Goal: Task Accomplishment & Management: Manage account settings

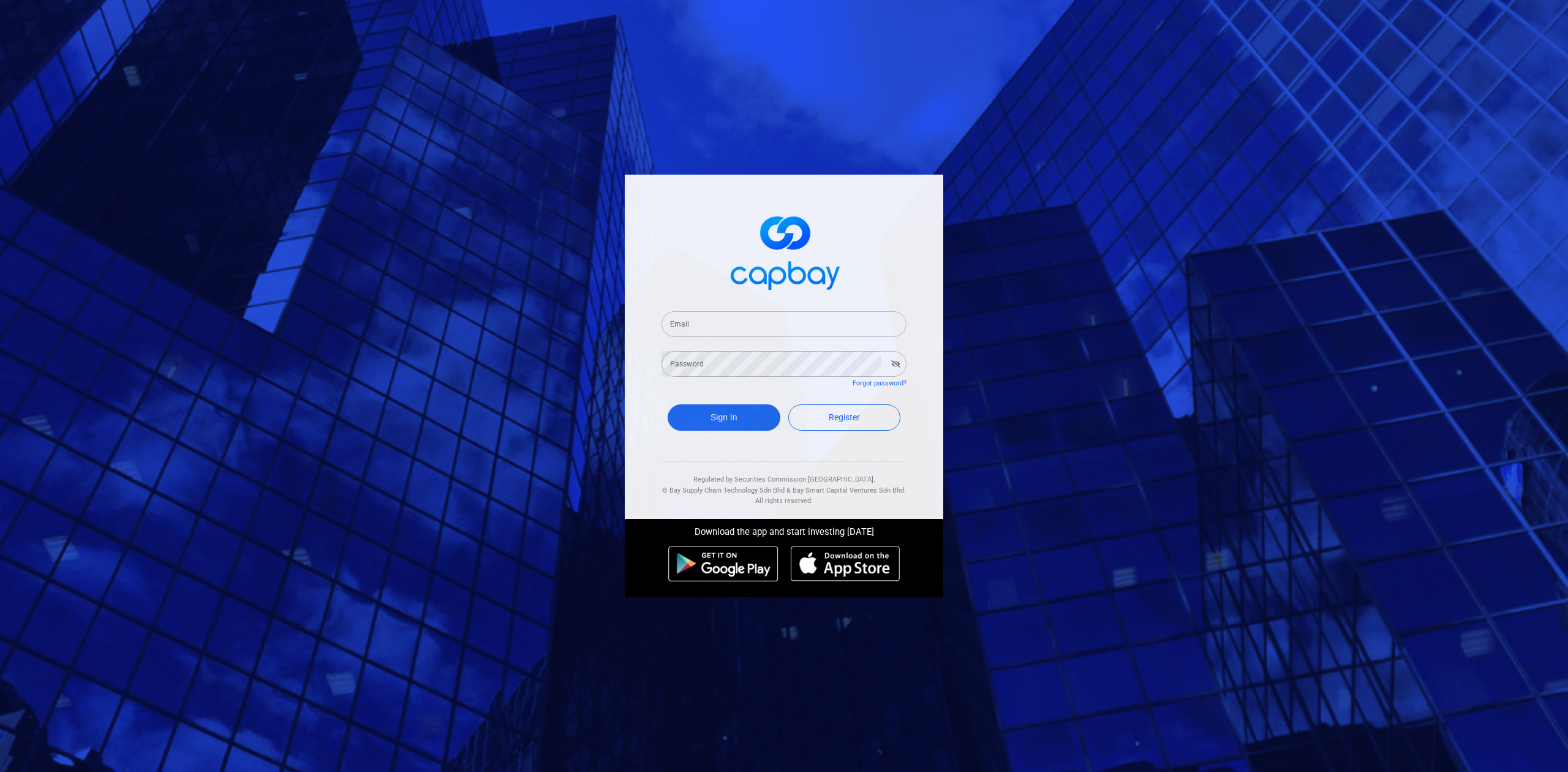
click at [408, 280] on div "Email Email Password Password Forgot password? Sign In Register Regulated by Se…" at bounding box center [784, 386] width 1568 height 772
click at [692, 317] on input "Email" at bounding box center [784, 324] width 245 height 26
paste input "[EMAIL_ADDRESS][DOMAIN_NAME]"
type input "[EMAIL_ADDRESS][DOMAIN_NAME]"
click at [702, 363] on div "Password Password" at bounding box center [784, 363] width 245 height 28
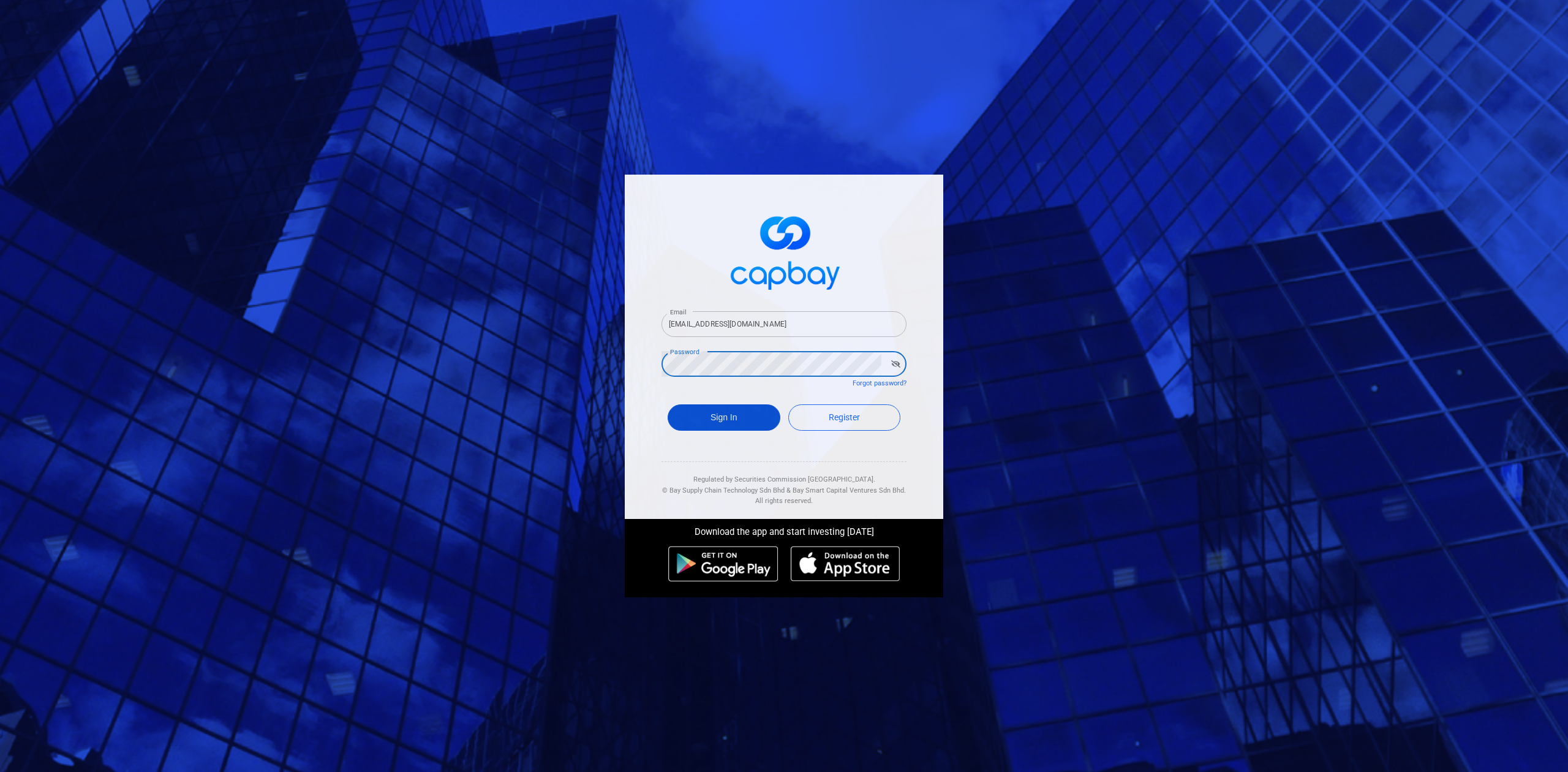
click at [723, 413] on button "Sign In" at bounding box center [724, 417] width 113 height 26
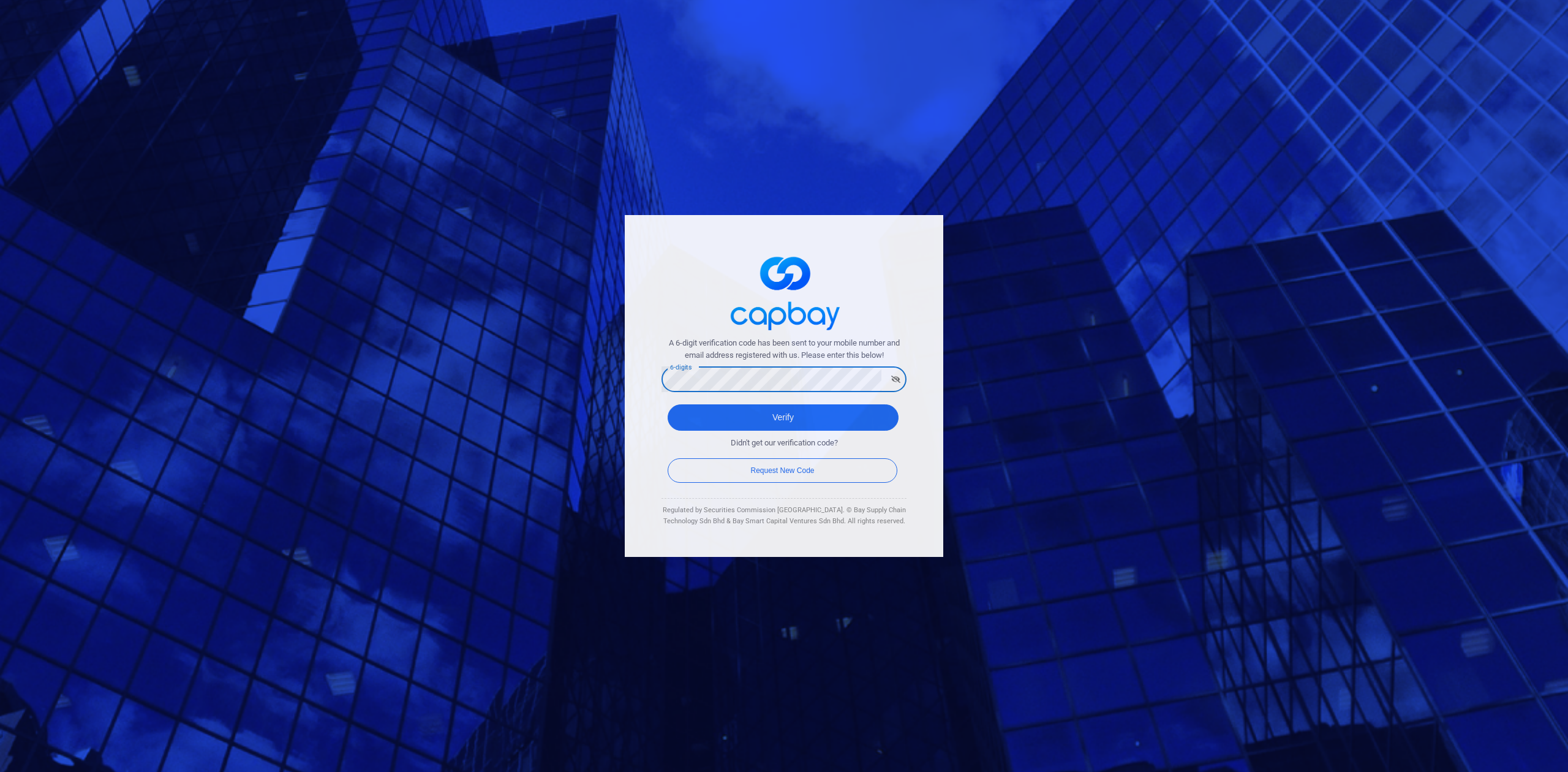
click at [668, 404] on button "Verify" at bounding box center [783, 417] width 231 height 26
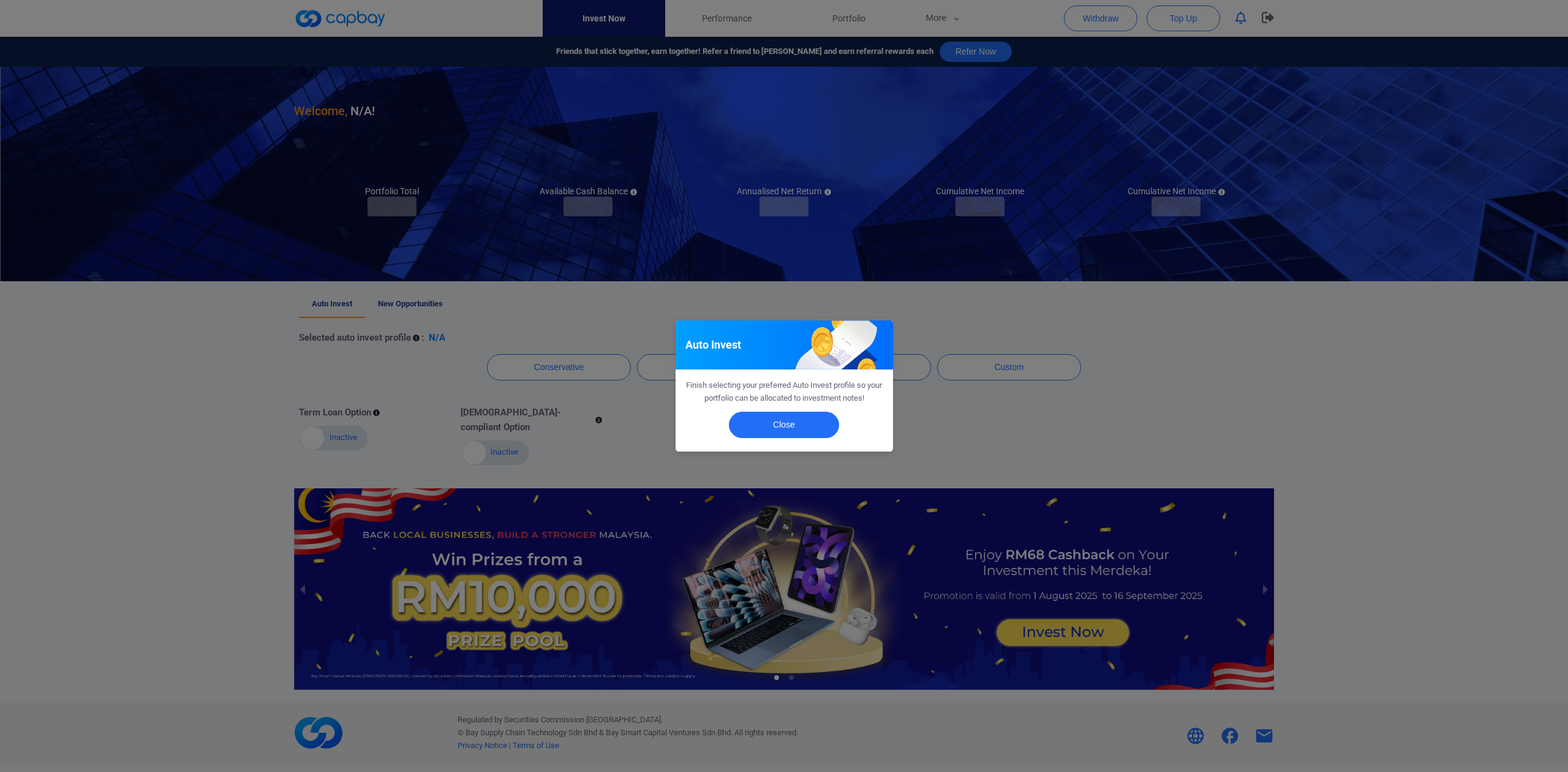
checkbox input "true"
click at [804, 432] on button "Close" at bounding box center [784, 425] width 110 height 26
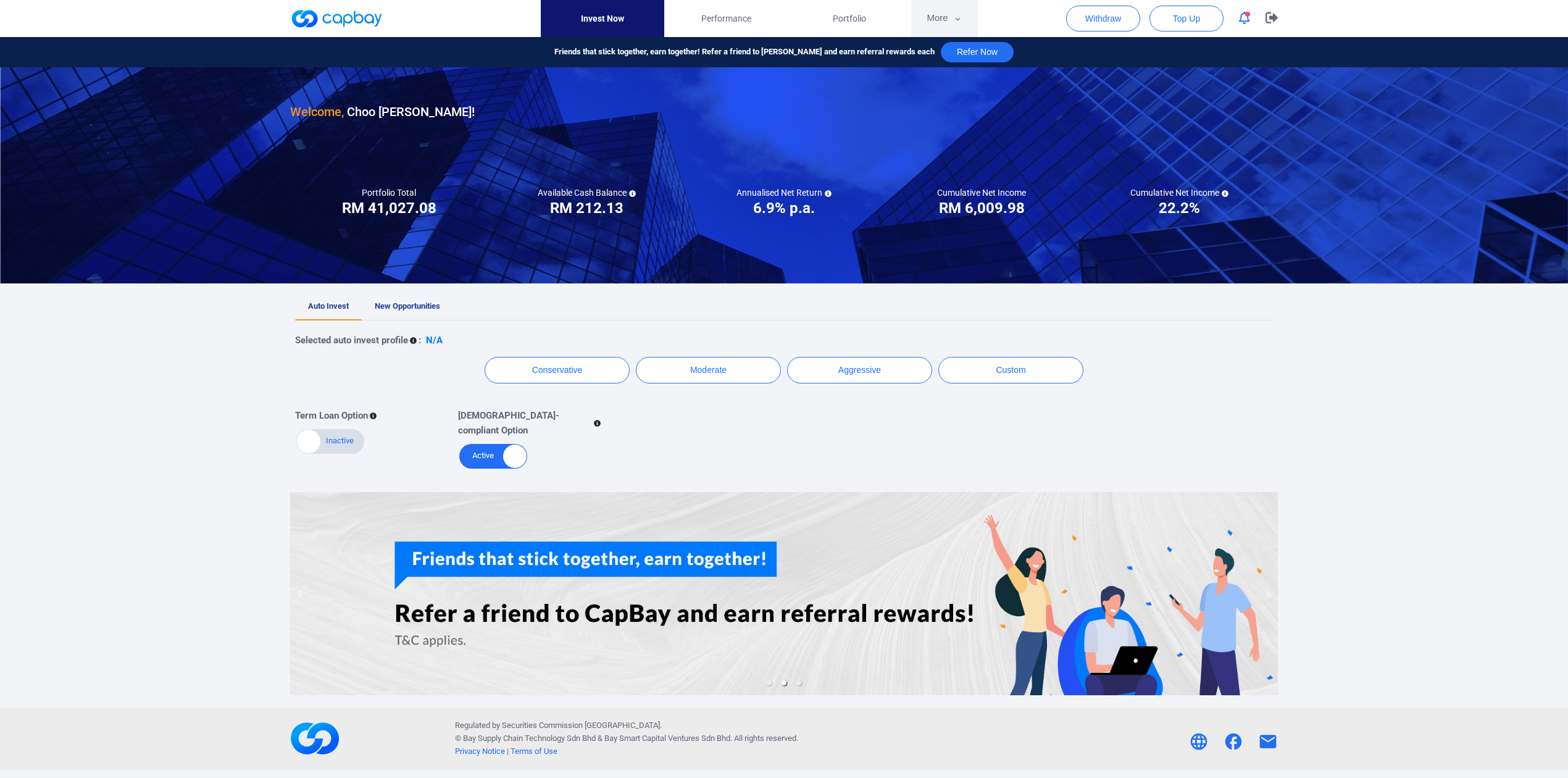
click at [931, 10] on button "More" at bounding box center [944, 18] width 66 height 37
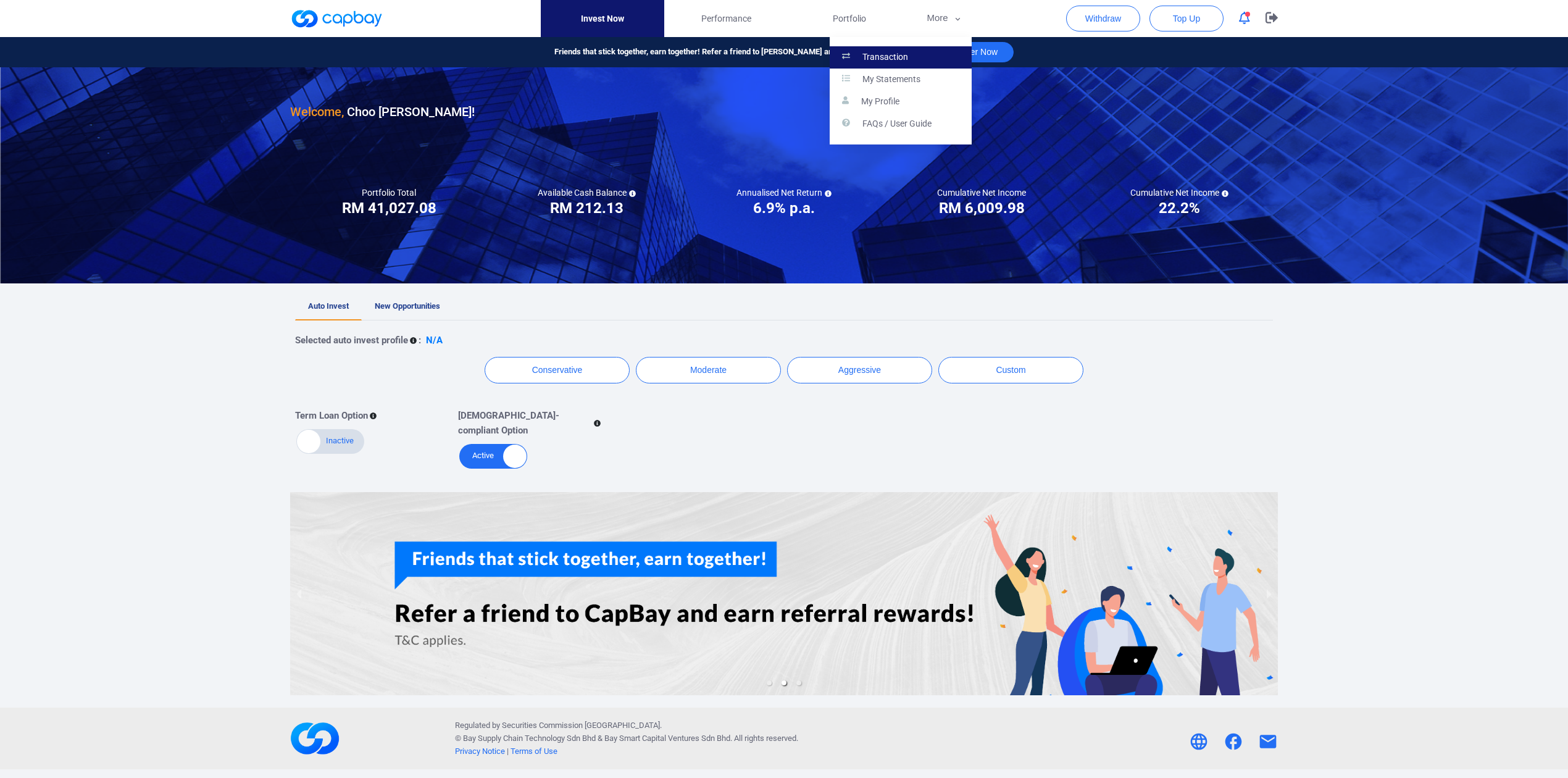
click at [903, 52] on p "Transaction" at bounding box center [885, 57] width 45 height 11
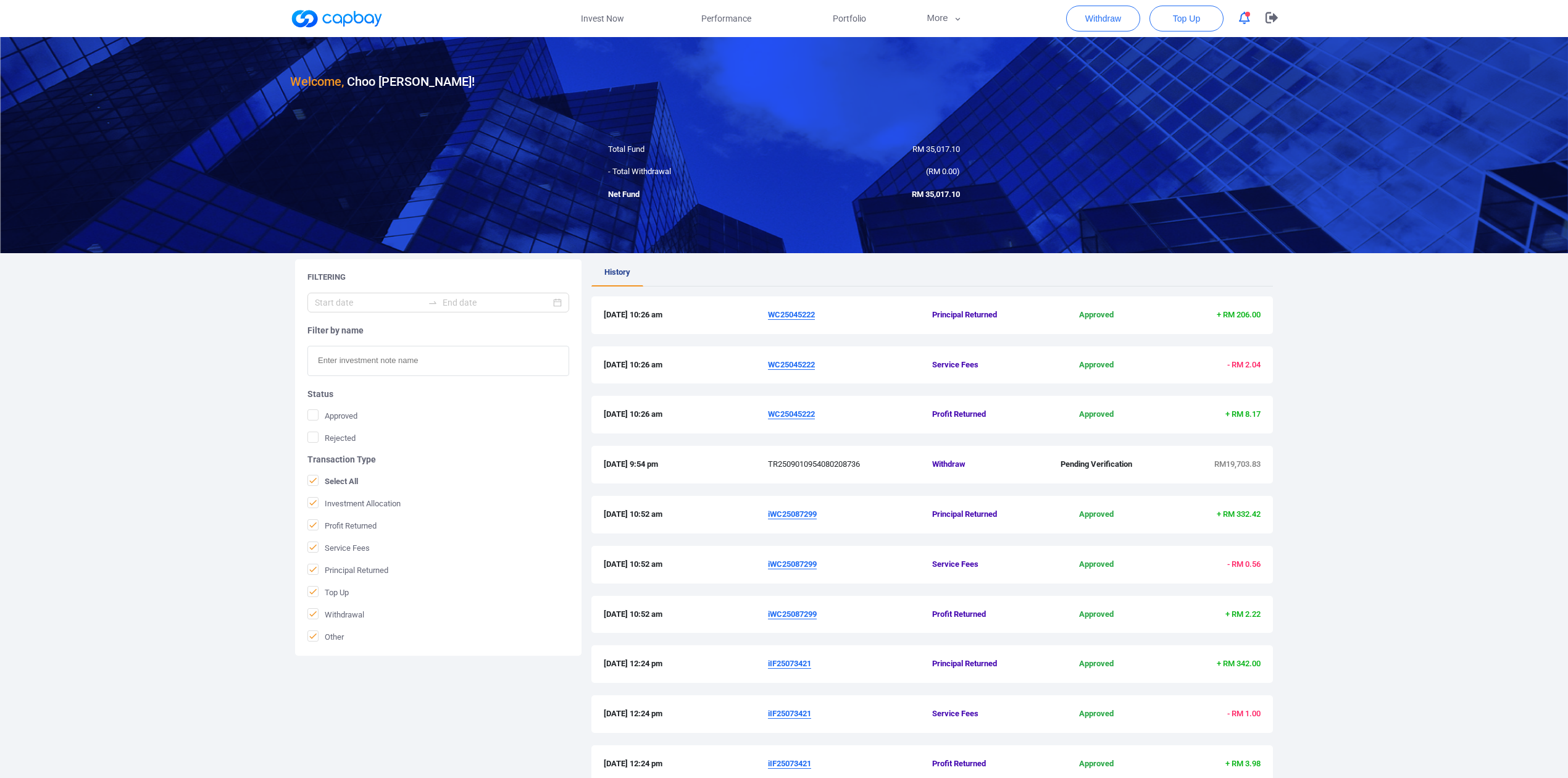
drag, startPoint x: 861, startPoint y: 460, endPoint x: 765, endPoint y: 463, distance: 96.0
click at [765, 463] on div "[DATE] 9:54 pm TR2509010954080208736 Withdraw Pending Verification RM19,703.83" at bounding box center [932, 464] width 657 height 13
click at [1250, 26] on button "button" at bounding box center [1244, 18] width 23 height 19
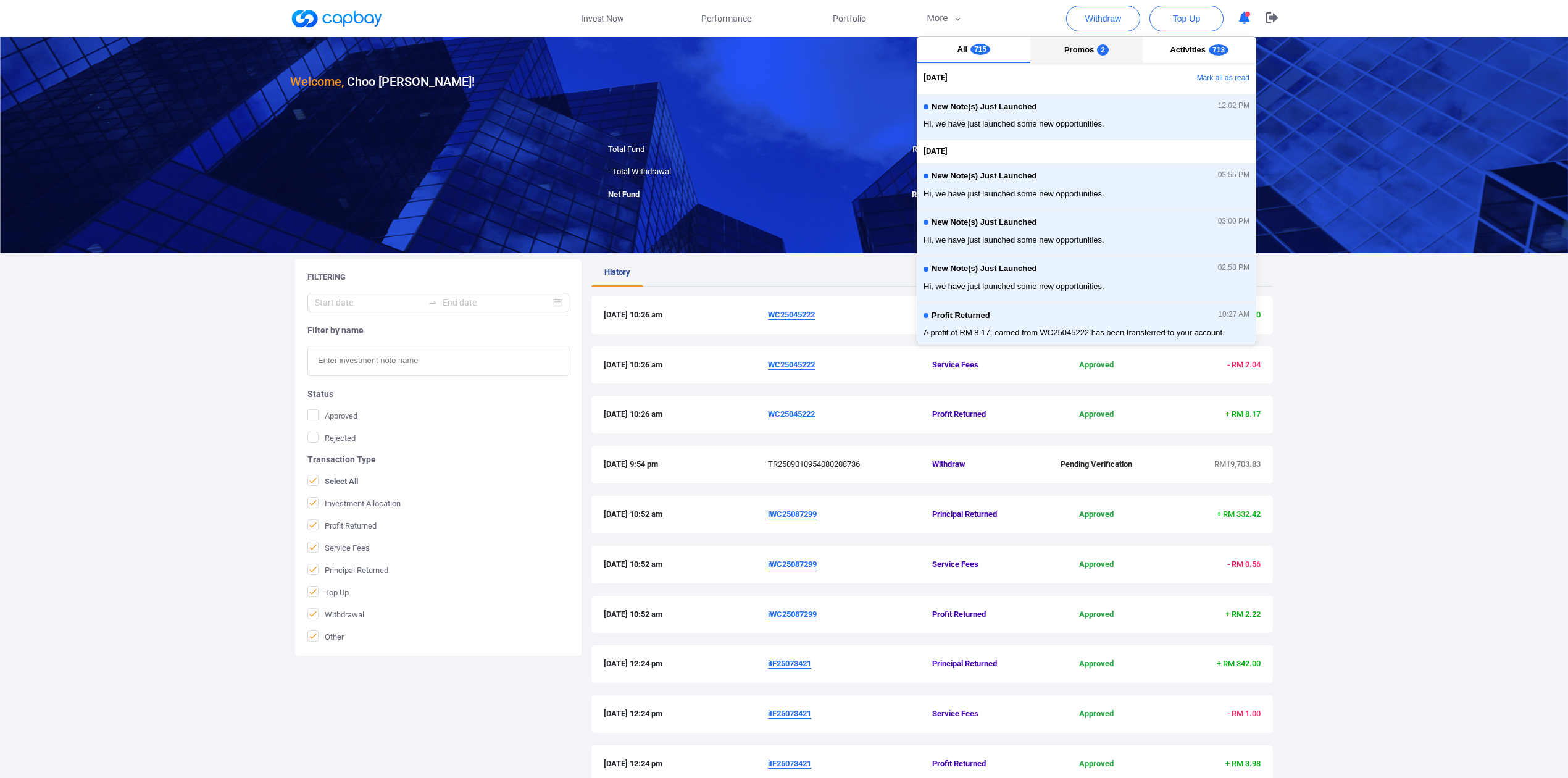
click at [1098, 54] on span "2" at bounding box center [1103, 50] width 12 height 11
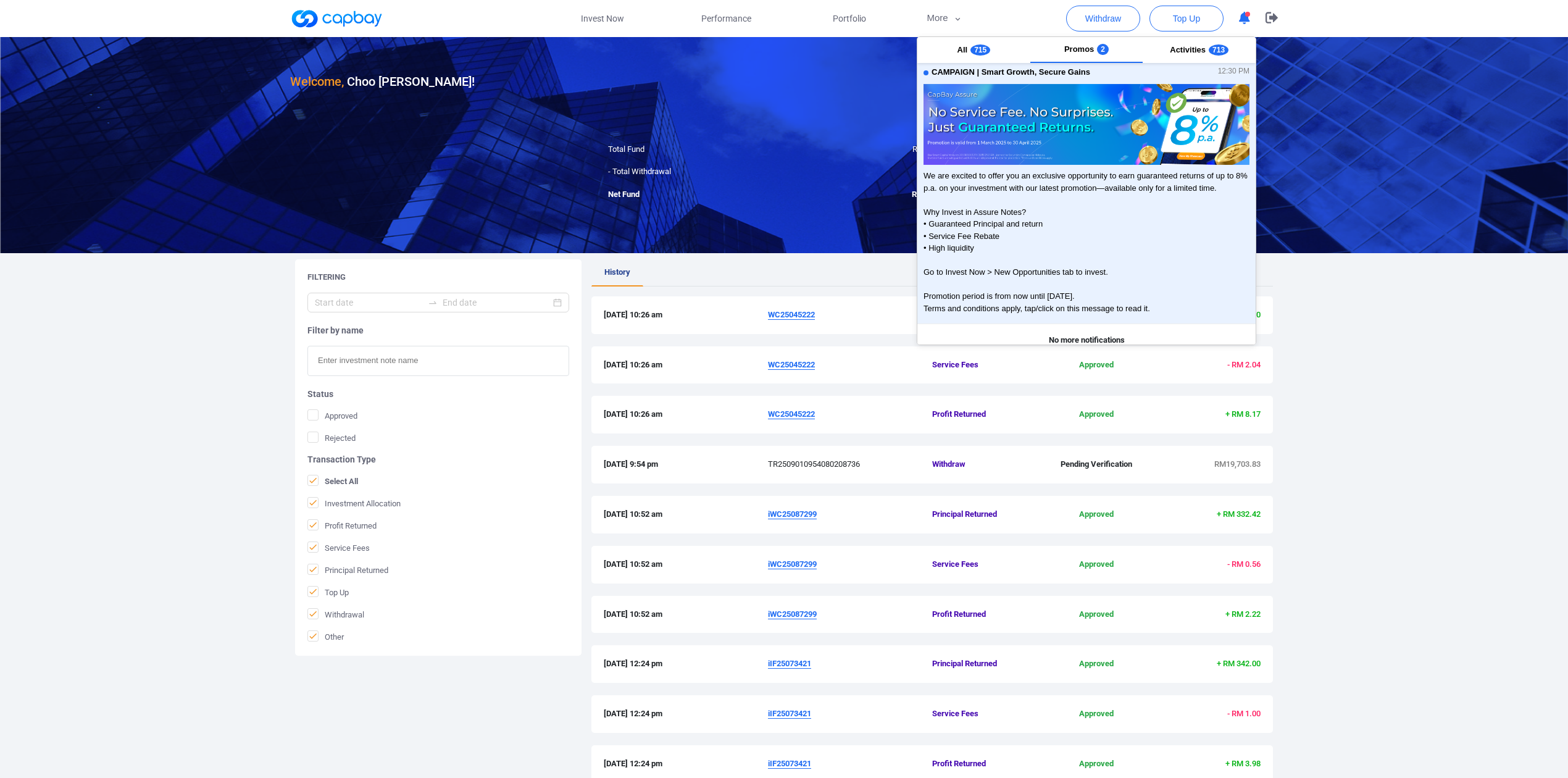
scroll to position [340, 0]
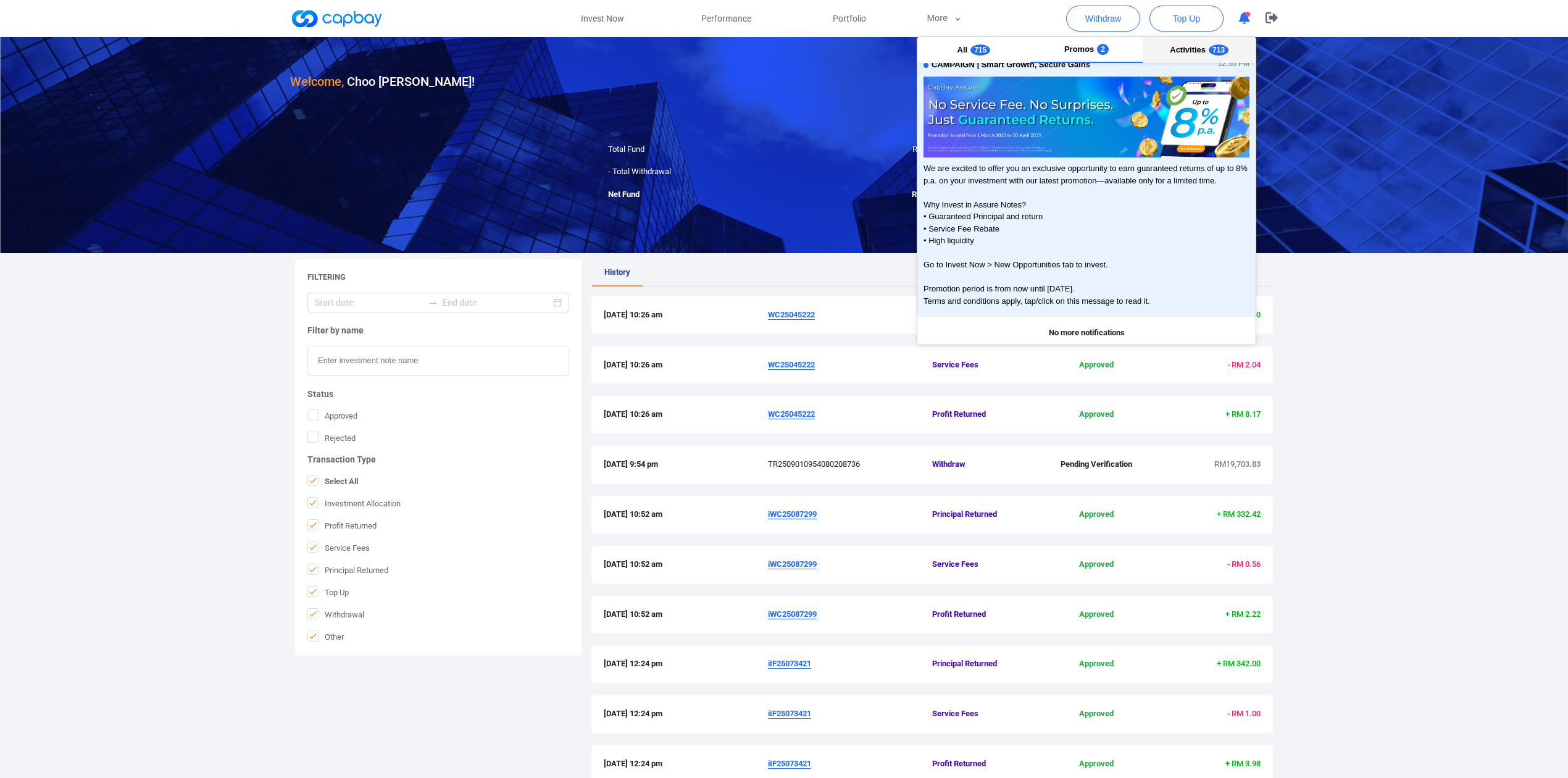
click at [1193, 42] on button "Activities 713" at bounding box center [1199, 50] width 113 height 26
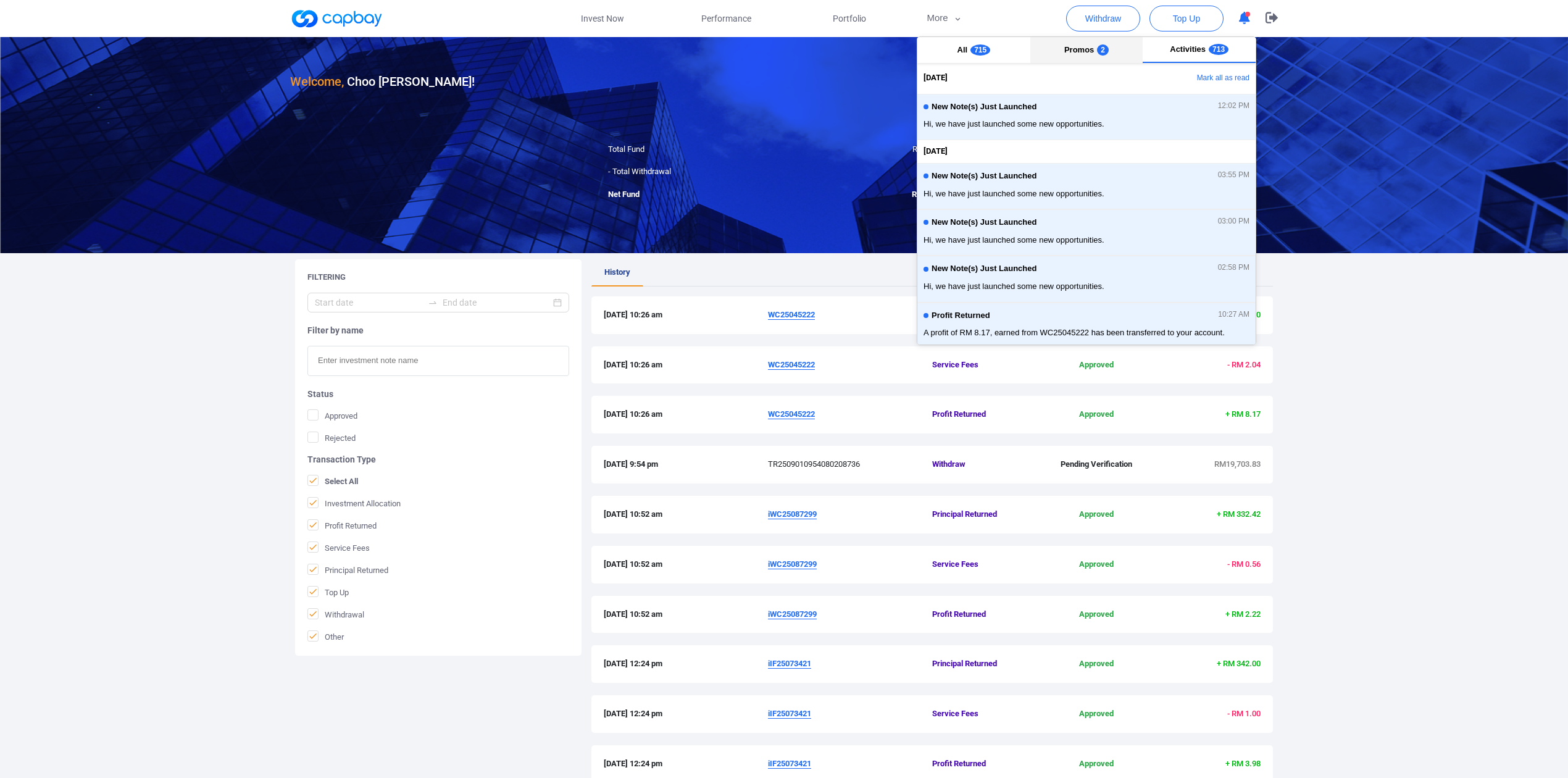
click at [1117, 45] on button "Promos 2" at bounding box center [1087, 50] width 113 height 26
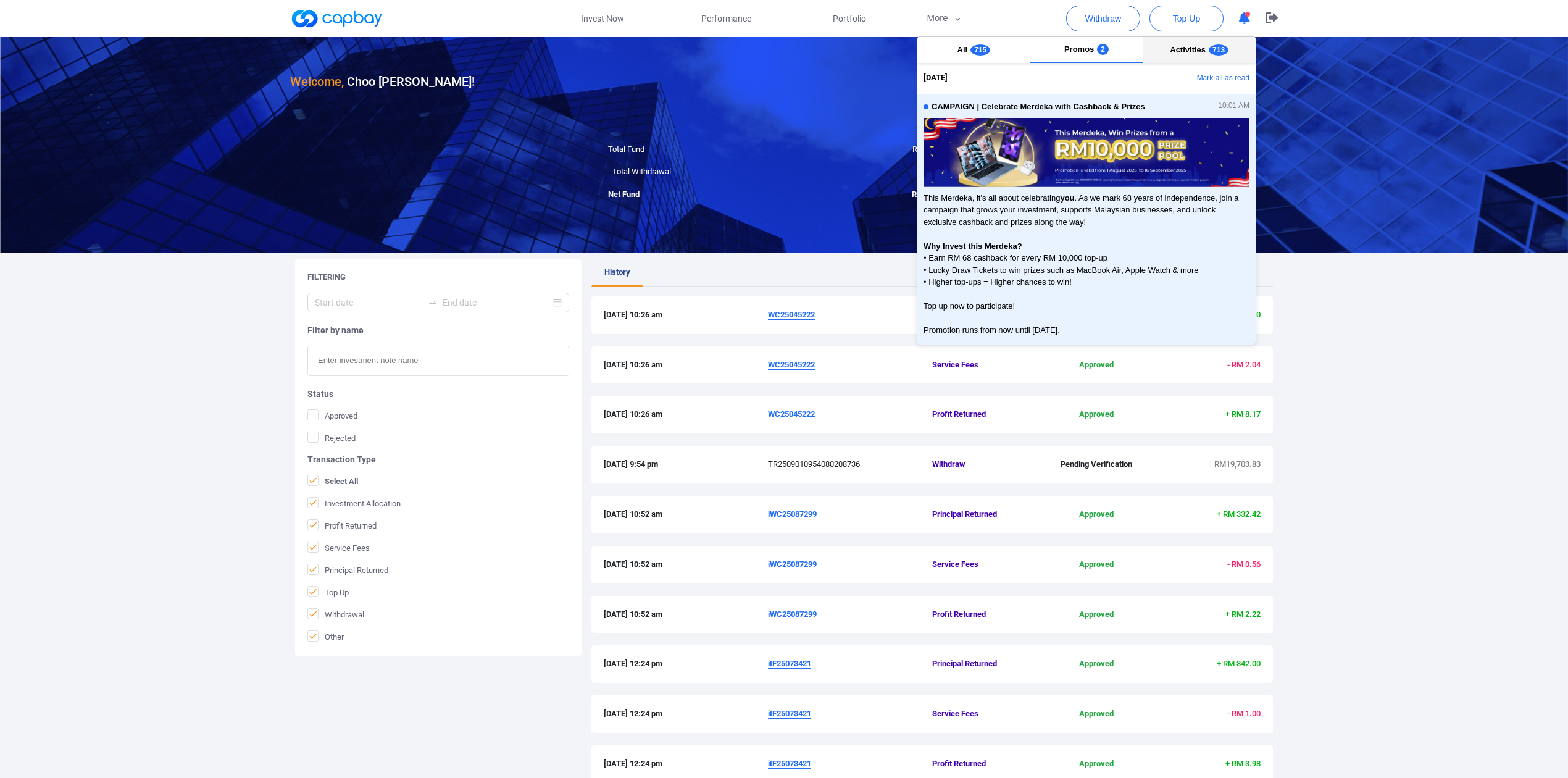
click at [1209, 49] on span "713" at bounding box center [1218, 50] width 19 height 11
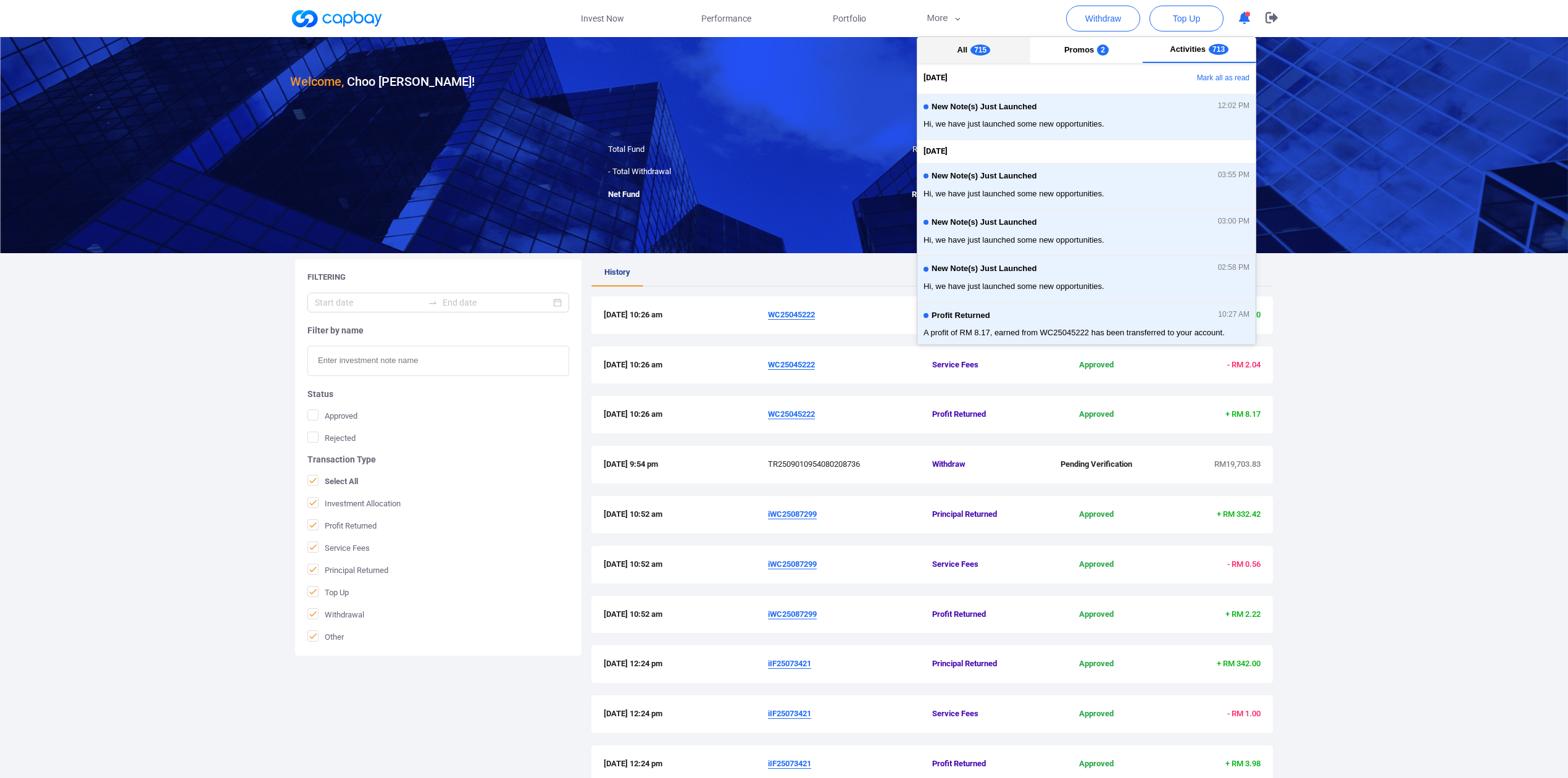
click at [958, 53] on span "All" at bounding box center [963, 49] width 10 height 9
click at [968, 55] on button "All 715" at bounding box center [974, 50] width 113 height 26
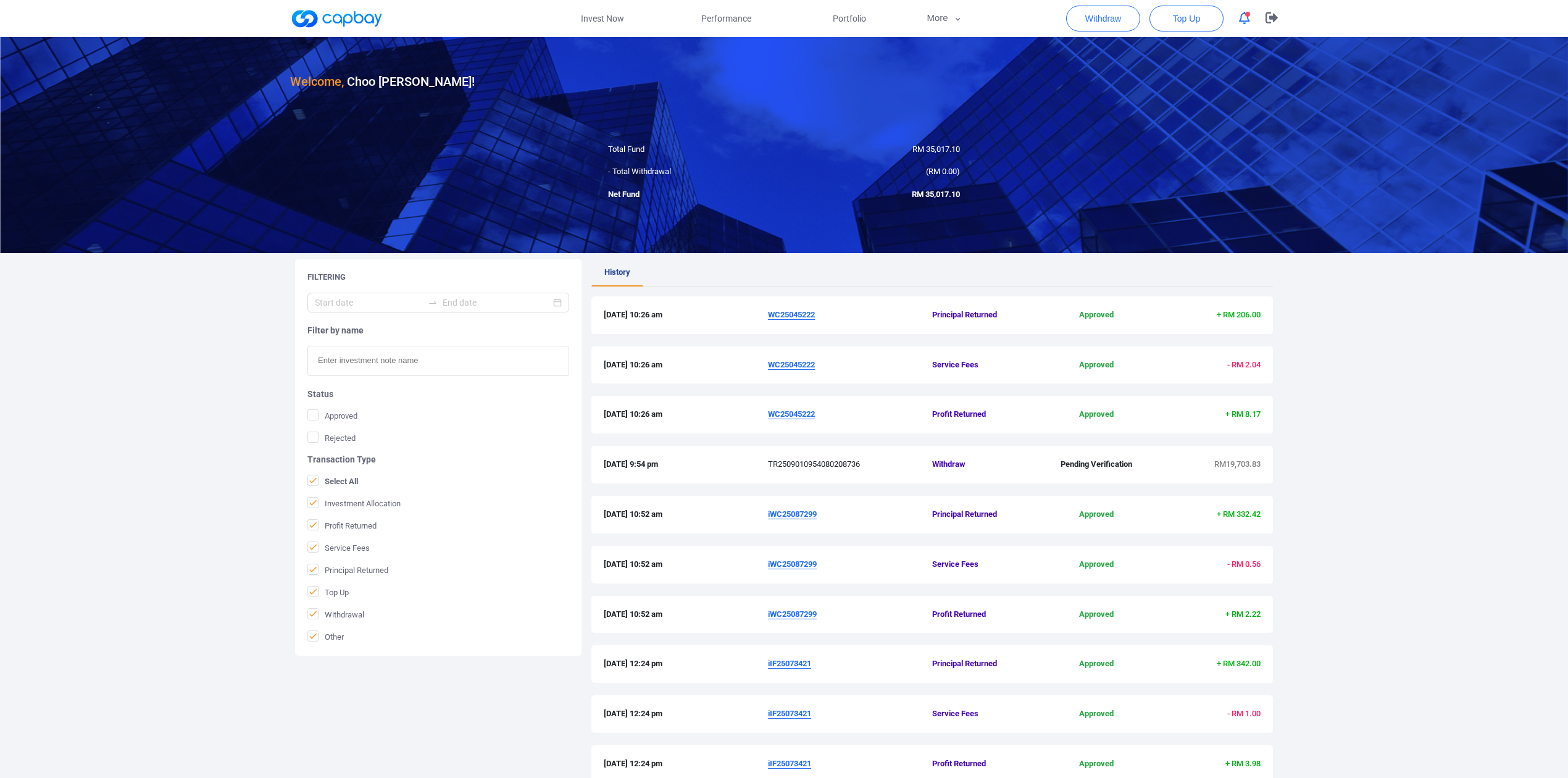
click at [1292, 352] on div "Welcome, Choo [PERSON_NAME] ! Total Fund RM 35,017.10 - Total Withdrawal ( RM 0…" at bounding box center [784, 429] width 1568 height 784
click at [940, 16] on button "More" at bounding box center [944, 18] width 66 height 37
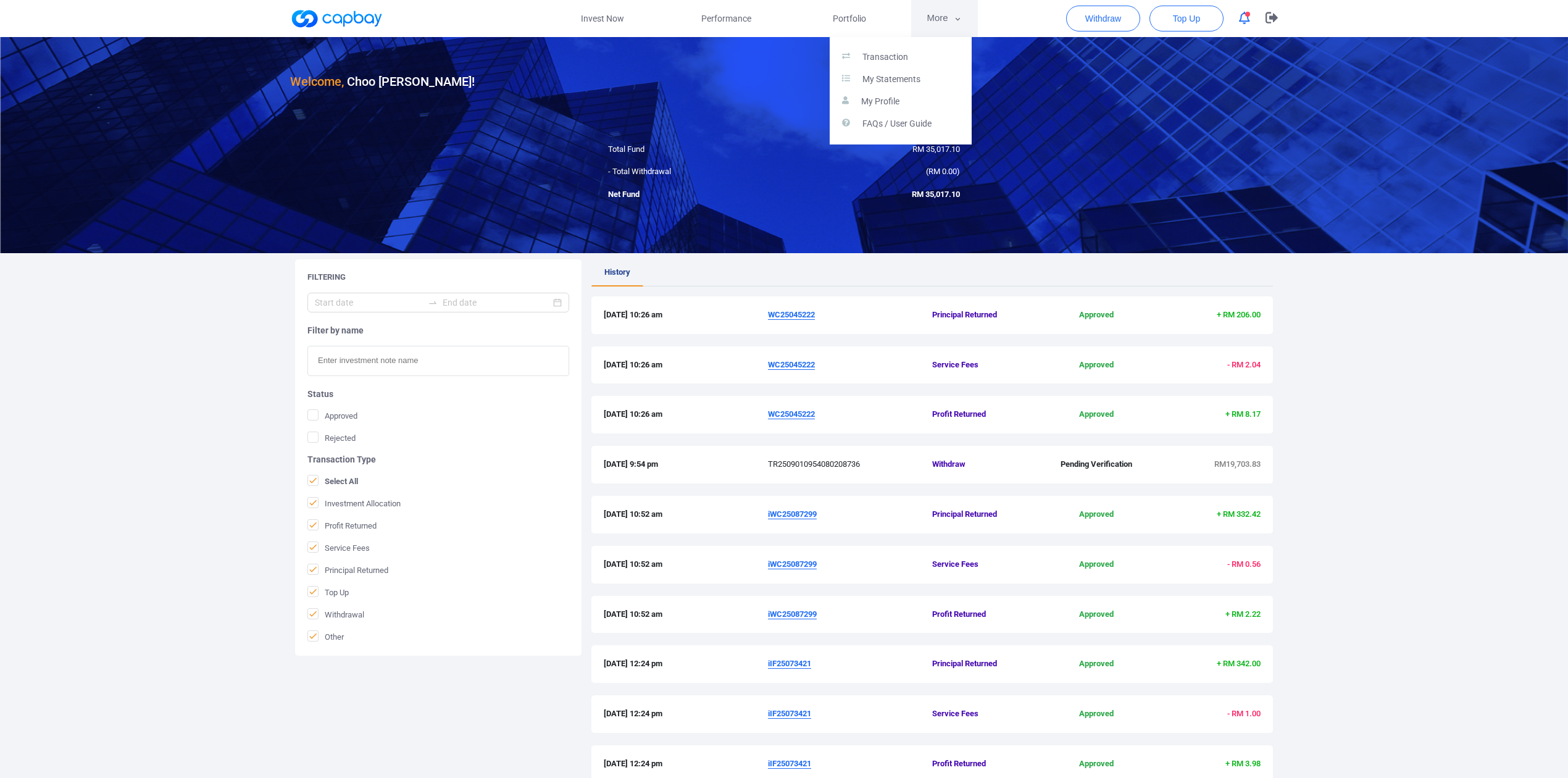
click at [940, 16] on button "button" at bounding box center [784, 389] width 1568 height 778
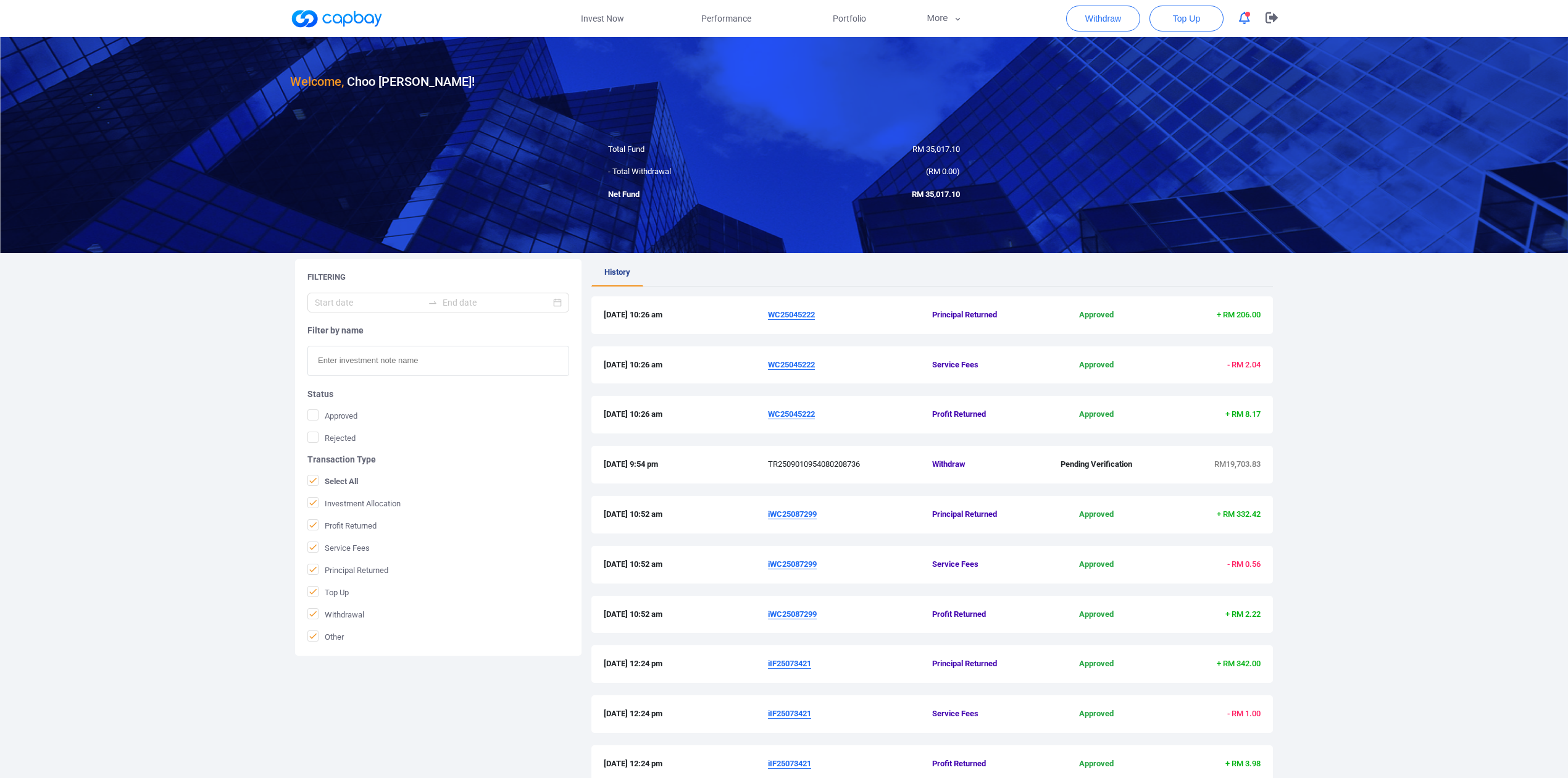
click at [1339, 469] on div "Welcome, Choo [PERSON_NAME] ! Total Fund RM 35,017.10 - Total Withdrawal ( RM 0…" at bounding box center [784, 429] width 1568 height 784
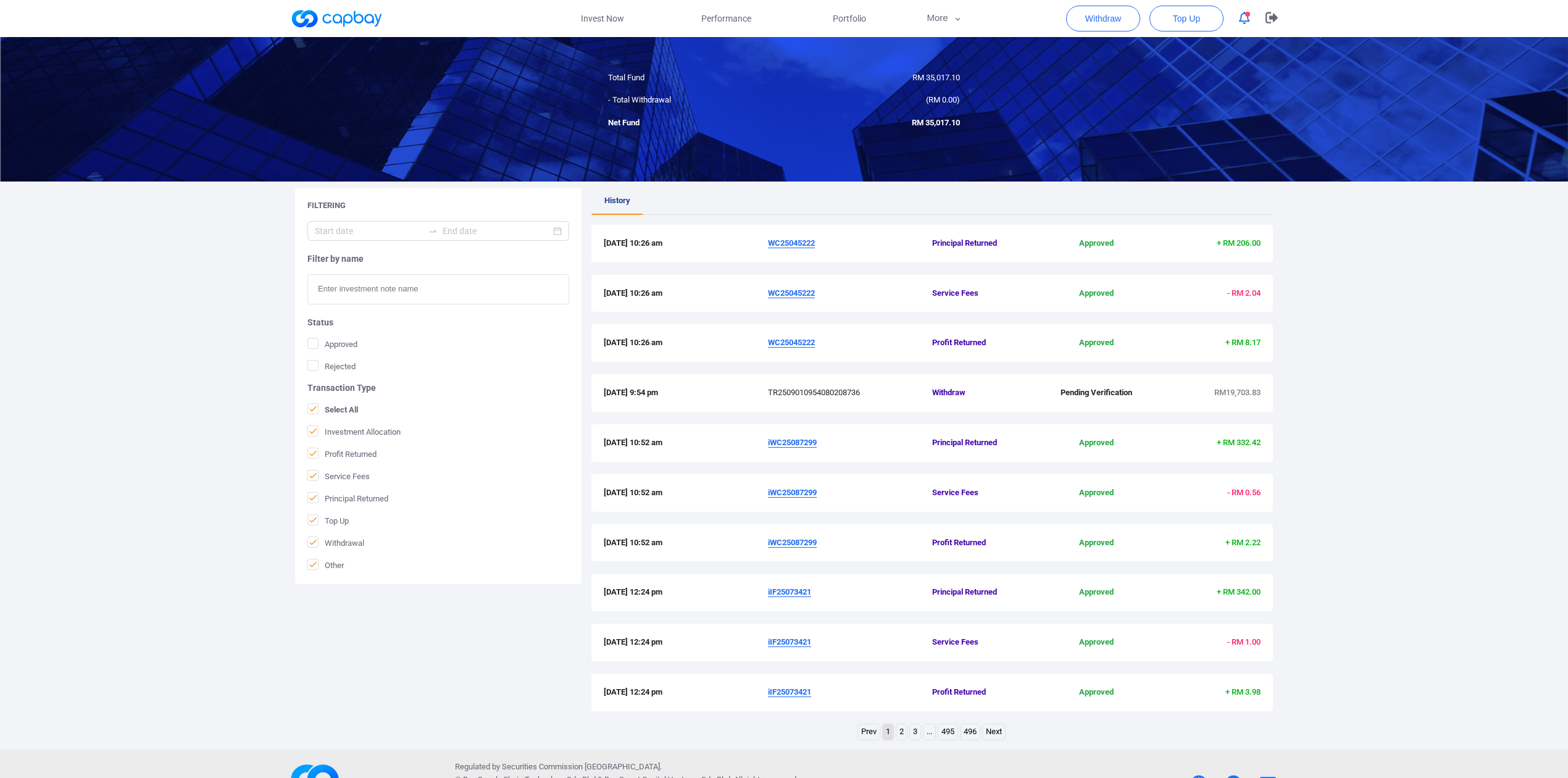
scroll to position [105, 0]
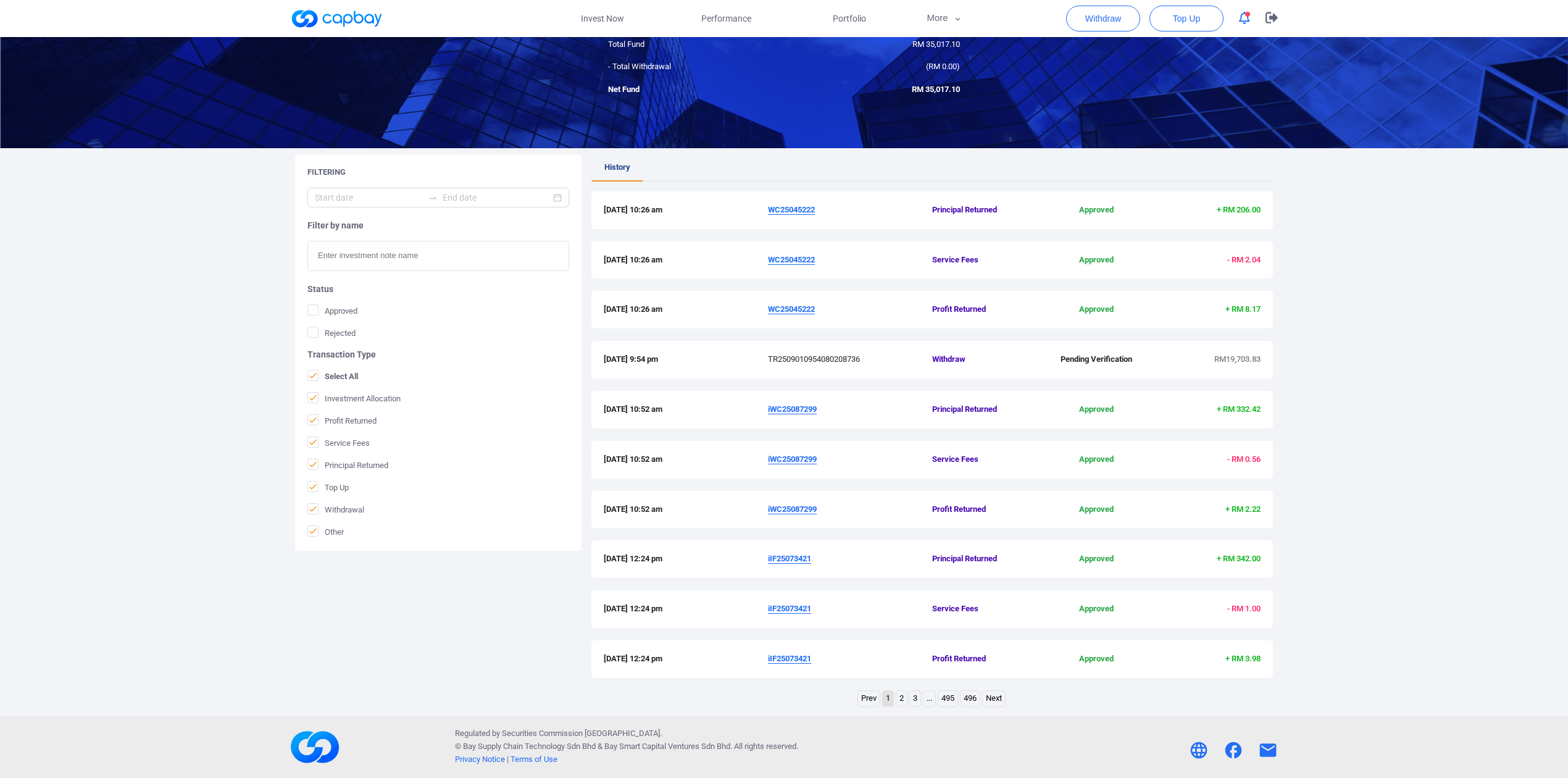
click at [1242, 16] on icon "button" at bounding box center [1244, 18] width 11 height 13
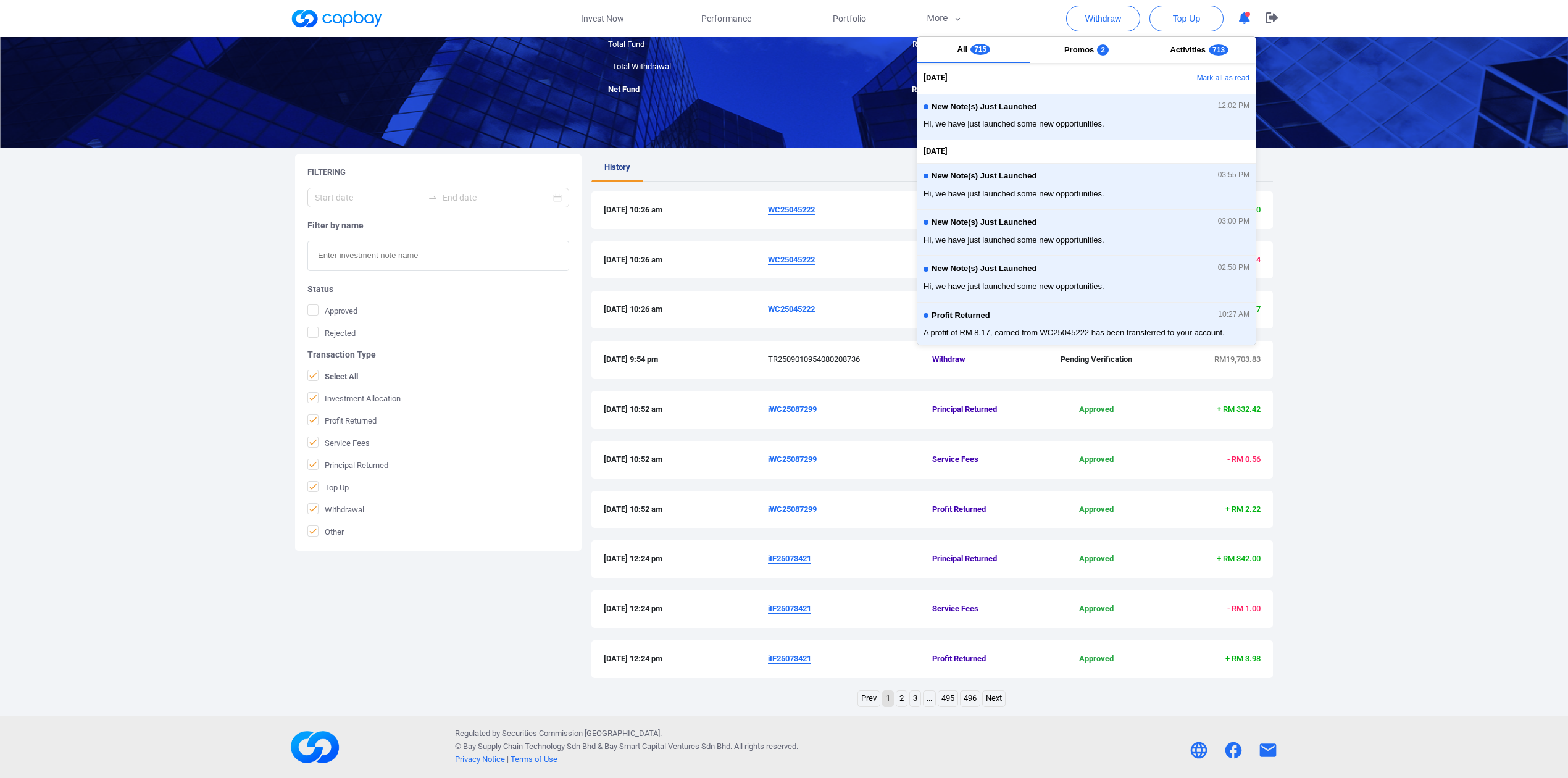
click at [1242, 16] on icon "button" at bounding box center [1244, 18] width 11 height 13
